Goal: Task Accomplishment & Management: Manage account settings

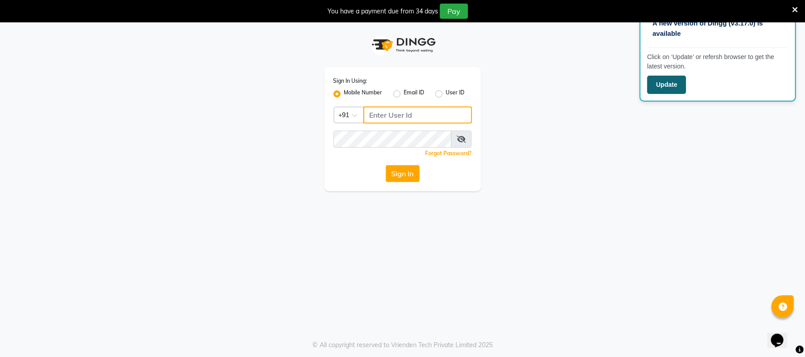
type input "7559260341"
click at [665, 85] on button "Update" at bounding box center [666, 85] width 39 height 18
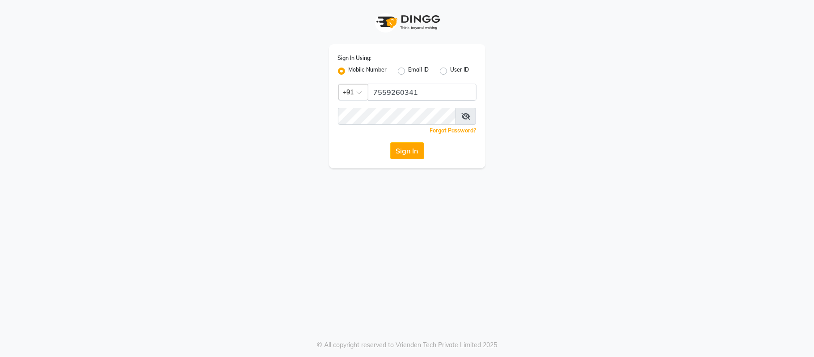
click at [463, 115] on icon at bounding box center [465, 116] width 9 height 7
click at [408, 156] on button "Sign In" at bounding box center [407, 150] width 34 height 17
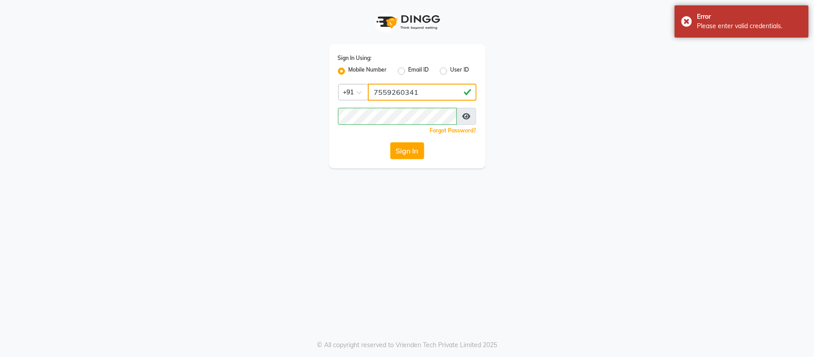
drag, startPoint x: 434, startPoint y: 94, endPoint x: 591, endPoint y: 99, distance: 156.5
click at [591, 99] on div "Sign In Using: Mobile Number Email ID User ID Country Code × +91 7559260341 Rem…" at bounding box center [406, 84] width 509 height 168
type input "9372609683"
click at [408, 153] on button "Sign In" at bounding box center [407, 150] width 34 height 17
click at [394, 145] on button "Sign In" at bounding box center [407, 150] width 34 height 17
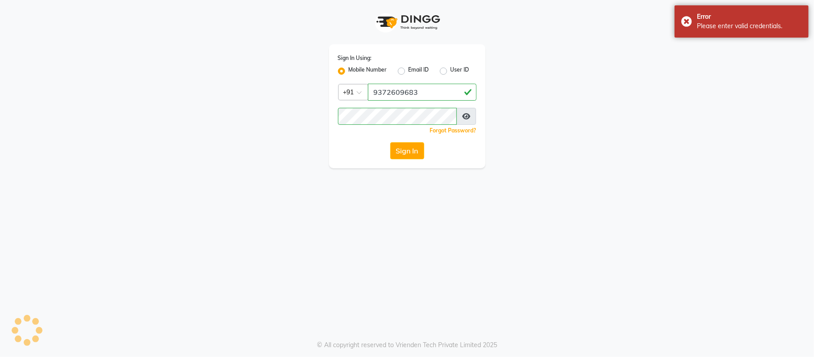
click at [394, 145] on button "Sign In" at bounding box center [407, 150] width 34 height 17
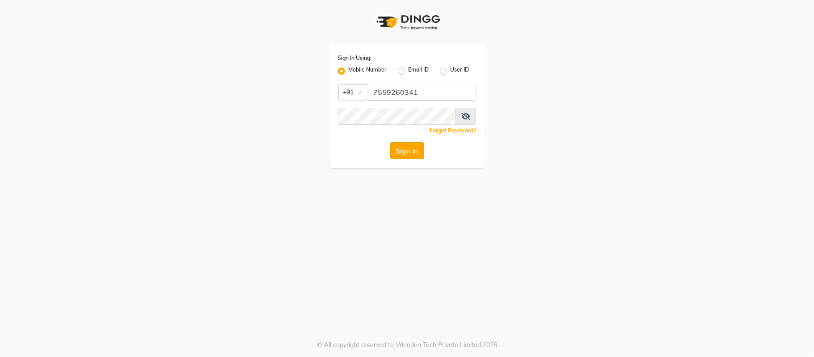
click at [408, 149] on button "Sign In" at bounding box center [407, 150] width 34 height 17
drag, startPoint x: 410, startPoint y: 91, endPoint x: 412, endPoint y: 97, distance: 6.6
click at [410, 91] on input "7559260341" at bounding box center [422, 92] width 109 height 17
type input "9372609683"
click at [404, 154] on button "Sign In" at bounding box center [407, 150] width 34 height 17
